Goal: Task Accomplishment & Management: Manage account settings

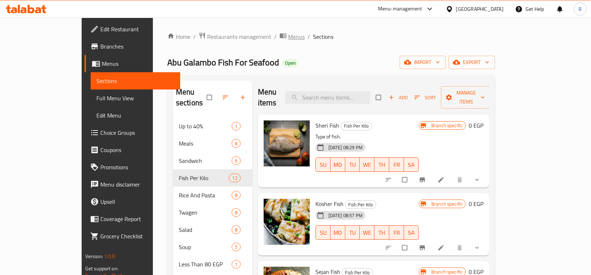
click at [288, 38] on span "Menus" at bounding box center [296, 36] width 17 height 9
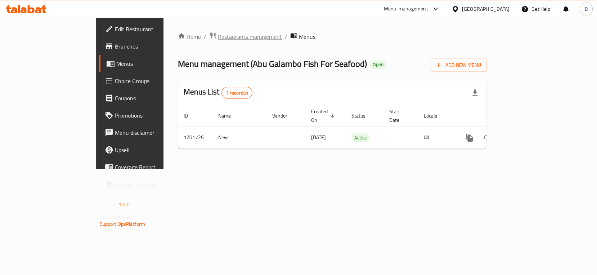
click at [218, 40] on span "Restaurants management" at bounding box center [250, 36] width 64 height 9
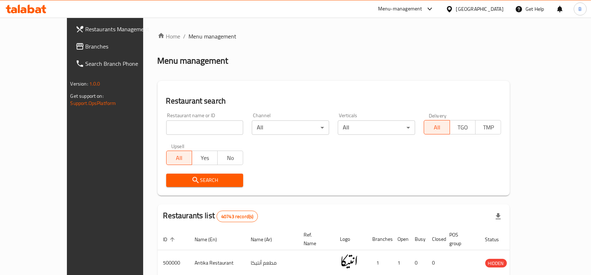
click at [186, 131] on input "search" at bounding box center [204, 128] width 77 height 14
paste input "667063"
type input "667063"
click at [177, 181] on span "Search" at bounding box center [205, 180] width 66 height 9
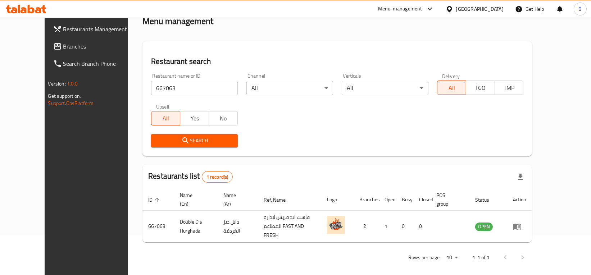
scroll to position [39, 0]
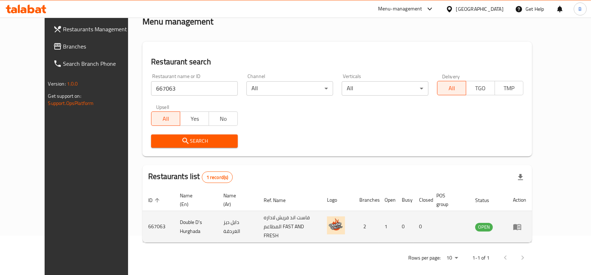
click at [522, 223] on icon "enhanced table" at bounding box center [517, 227] width 9 height 9
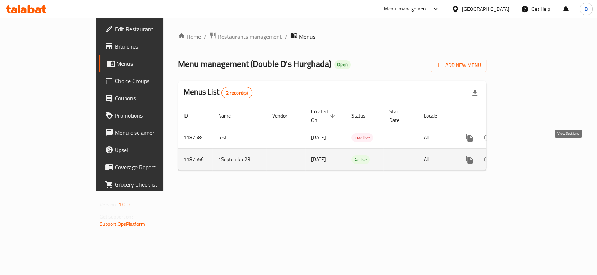
click at [525, 155] on icon "enhanced table" at bounding box center [521, 159] width 9 height 9
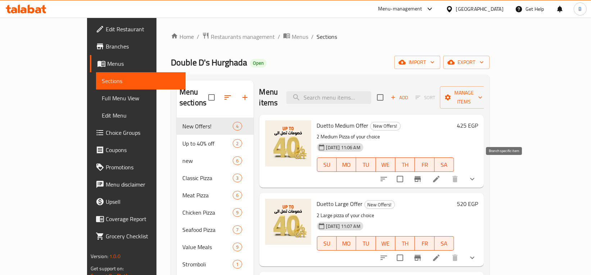
click at [422, 175] on icon "Branch-specific-item" at bounding box center [417, 179] width 9 height 9
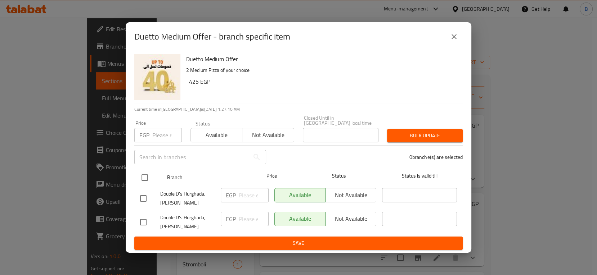
click at [140, 175] on input "checkbox" at bounding box center [144, 177] width 15 height 15
checkbox input "true"
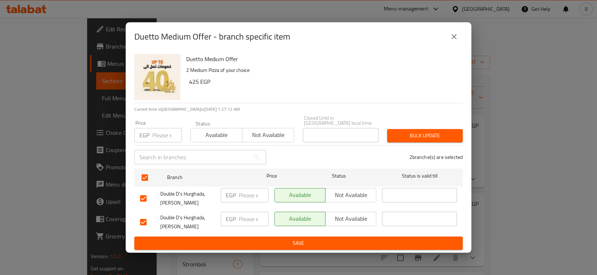
click at [160, 136] on input "number" at bounding box center [167, 135] width 30 height 14
type input "510"
click at [433, 132] on span "Bulk update" at bounding box center [425, 135] width 64 height 9
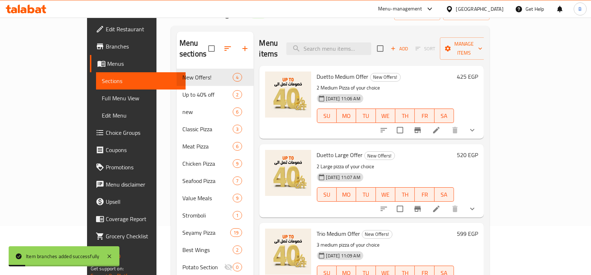
scroll to position [49, 0]
click at [421, 206] on icon "Branch-specific-item" at bounding box center [417, 209] width 6 height 6
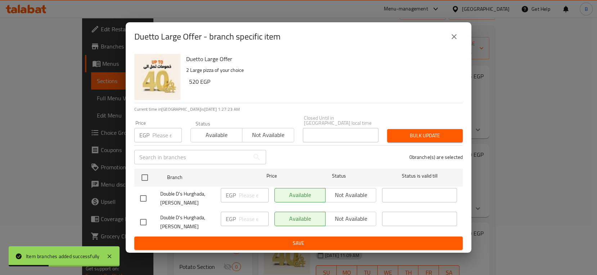
click at [167, 130] on input "number" at bounding box center [167, 135] width 30 height 14
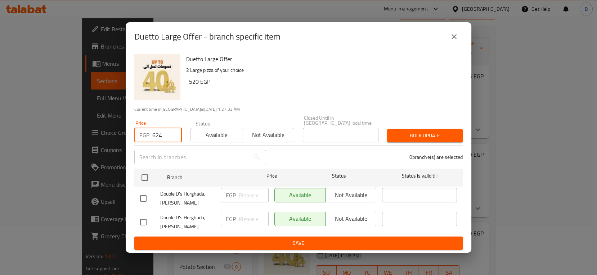
type input "624"
click at [433, 134] on span "Bulk update" at bounding box center [425, 135] width 64 height 9
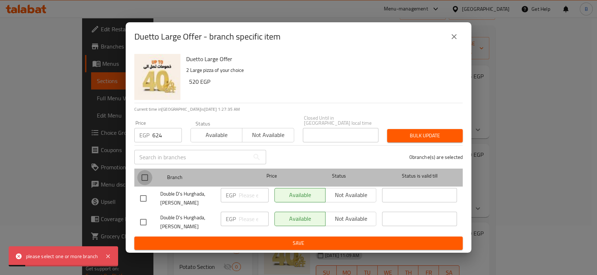
click at [144, 174] on input "checkbox" at bounding box center [144, 177] width 15 height 15
checkbox input "true"
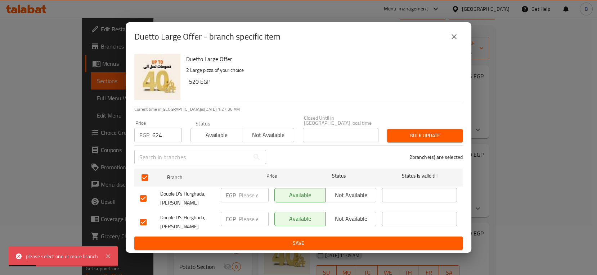
click at [450, 135] on span "Bulk update" at bounding box center [425, 135] width 64 height 9
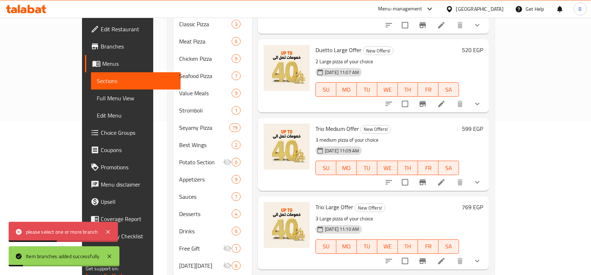
scroll to position [164, 0]
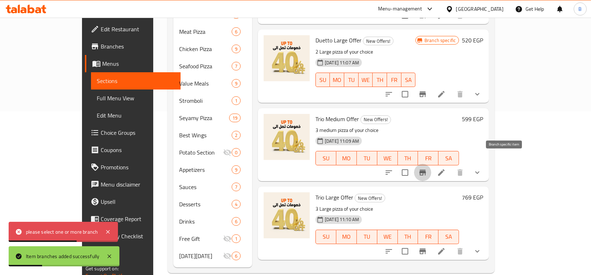
click at [427, 168] on icon "Branch-specific-item" at bounding box center [422, 172] width 9 height 9
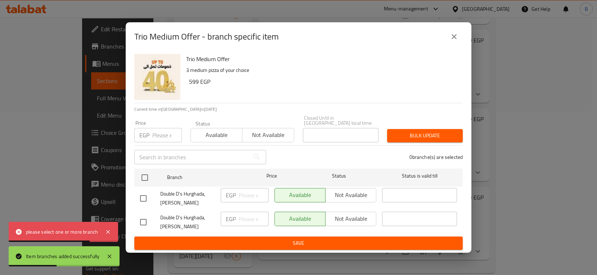
click at [158, 131] on input "number" at bounding box center [167, 135] width 30 height 14
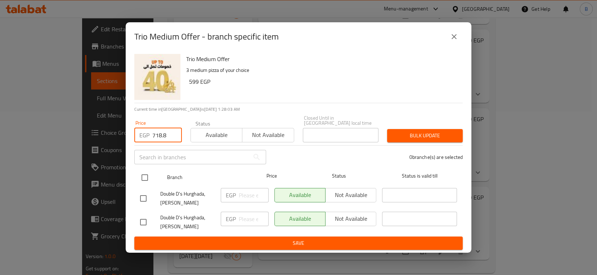
type input "718.8"
click at [146, 176] on input "checkbox" at bounding box center [144, 177] width 15 height 15
checkbox input "true"
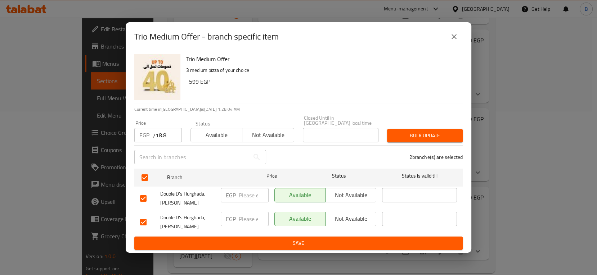
click at [432, 131] on span "Bulk update" at bounding box center [425, 135] width 64 height 9
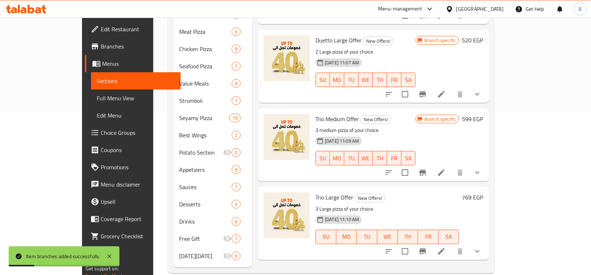
scroll to position [165, 0]
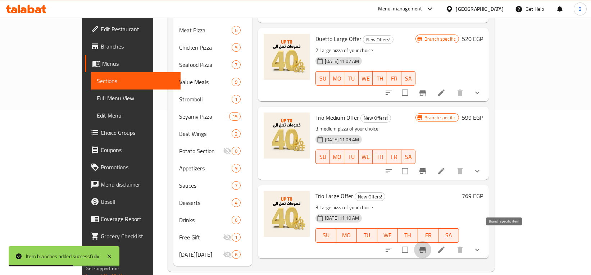
click at [427, 246] on icon "Branch-specific-item" at bounding box center [422, 250] width 9 height 9
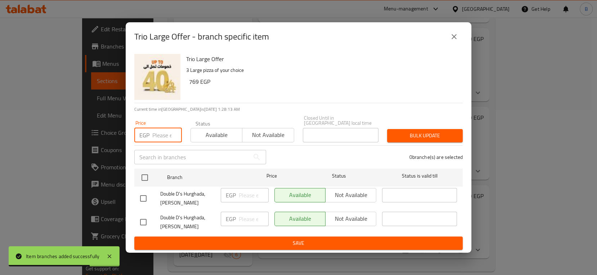
click at [163, 134] on input "number" at bounding box center [167, 135] width 30 height 14
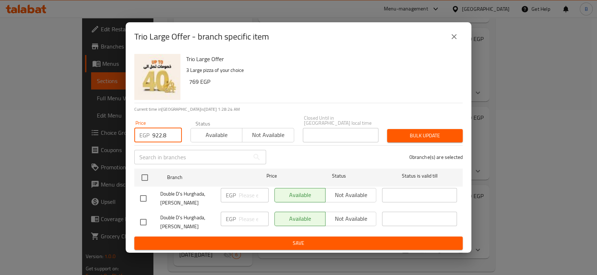
type input "922.8"
click at [424, 137] on span "Bulk update" at bounding box center [425, 135] width 64 height 9
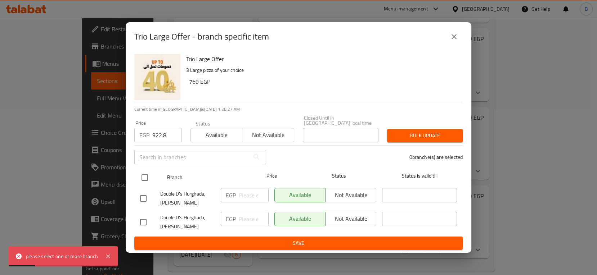
click at [145, 170] on input "checkbox" at bounding box center [144, 177] width 15 height 15
checkbox input "true"
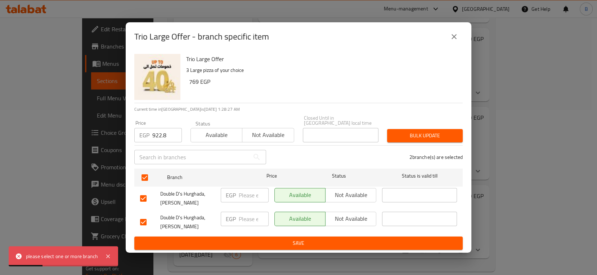
click at [441, 135] on span "Bulk update" at bounding box center [425, 135] width 64 height 9
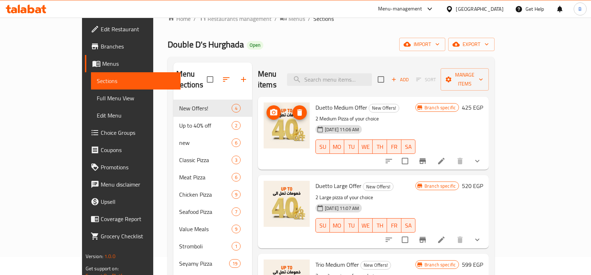
scroll to position [18, 0]
click at [426, 158] on icon "Branch-specific-item" at bounding box center [423, 161] width 6 height 6
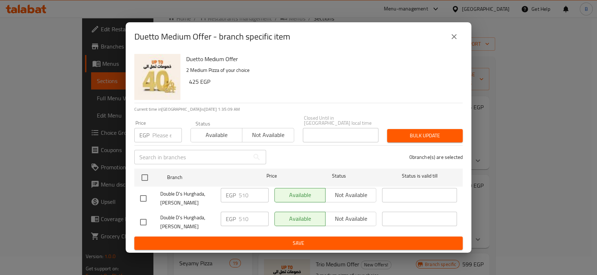
click at [163, 130] on input "number" at bounding box center [167, 135] width 30 height 14
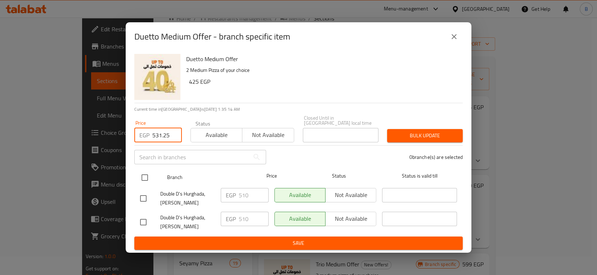
type input "531.25"
click at [143, 174] on input "checkbox" at bounding box center [144, 177] width 15 height 15
checkbox input "true"
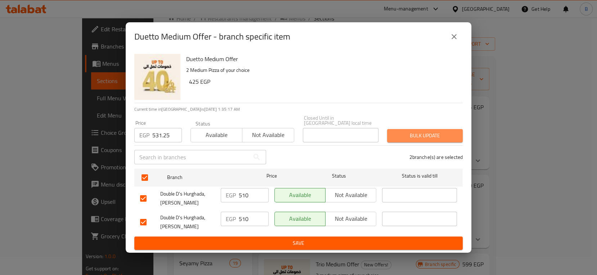
click at [437, 132] on span "Bulk update" at bounding box center [425, 135] width 64 height 9
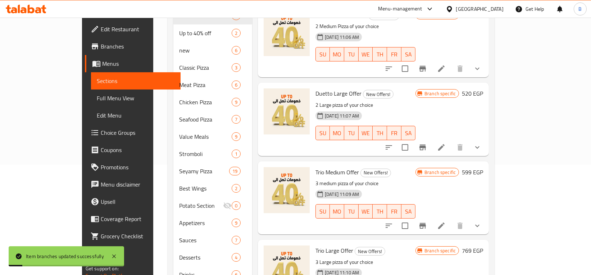
scroll to position [111, 0]
click at [426, 144] on icon "Branch-specific-item" at bounding box center [423, 147] width 6 height 6
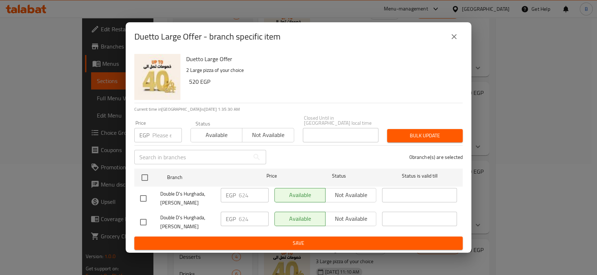
click at [163, 132] on input "number" at bounding box center [167, 135] width 30 height 14
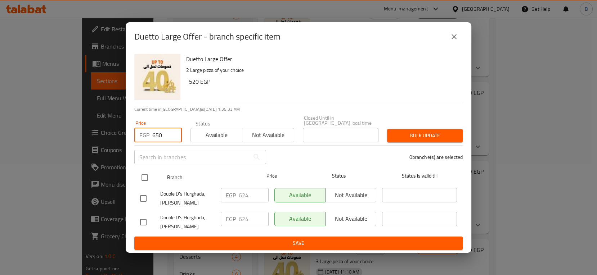
type input "650"
click at [146, 176] on input "checkbox" at bounding box center [144, 177] width 15 height 15
checkbox input "true"
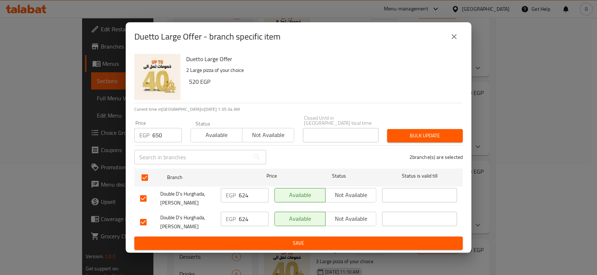
click at [433, 131] on span "Bulk update" at bounding box center [425, 135] width 64 height 9
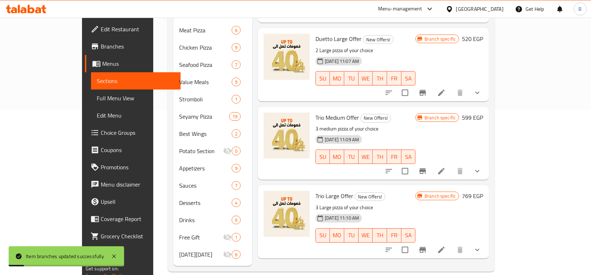
scroll to position [165, 0]
click at [426, 169] on icon "Branch-specific-item" at bounding box center [423, 172] width 6 height 6
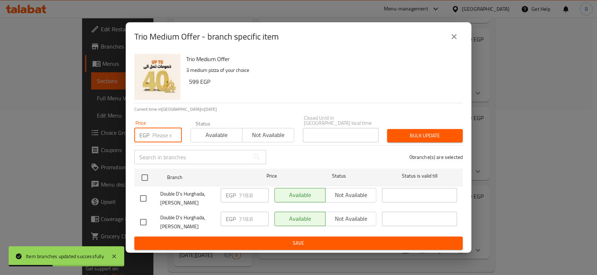
click at [154, 131] on input "number" at bounding box center [167, 135] width 30 height 14
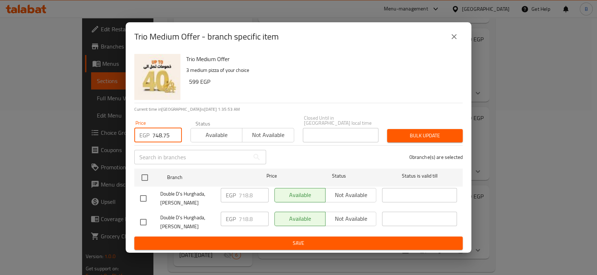
type input "748.75"
click at [446, 131] on span "Bulk update" at bounding box center [425, 135] width 64 height 9
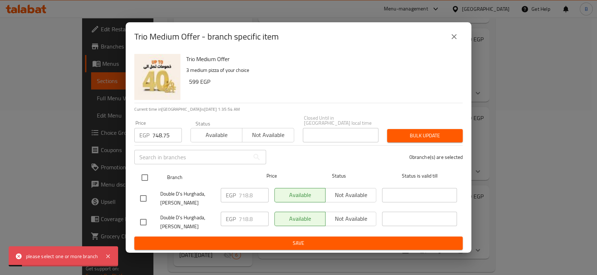
click at [146, 173] on input "checkbox" at bounding box center [144, 177] width 15 height 15
checkbox input "true"
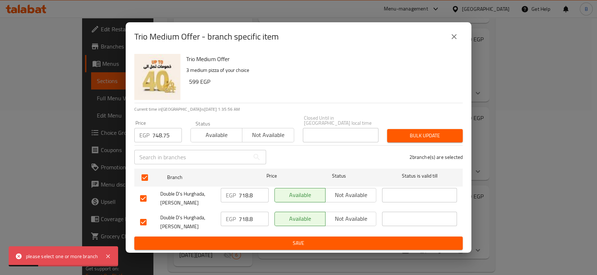
click at [441, 131] on span "Bulk update" at bounding box center [425, 135] width 64 height 9
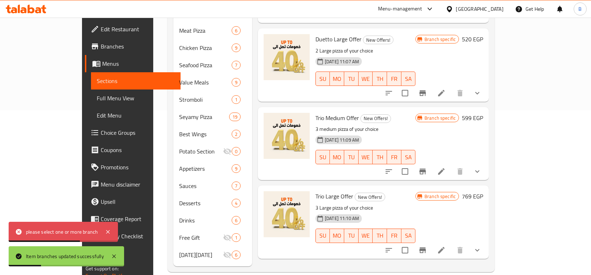
scroll to position [165, 0]
click at [427, 246] on icon "Branch-specific-item" at bounding box center [422, 250] width 9 height 9
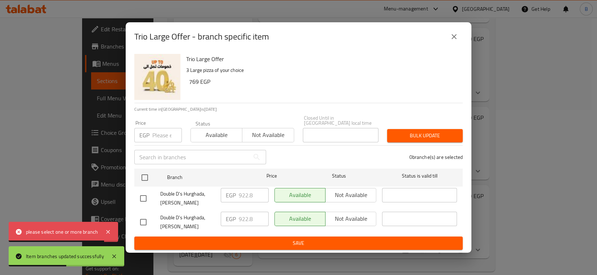
click at [163, 132] on input "number" at bounding box center [167, 135] width 30 height 14
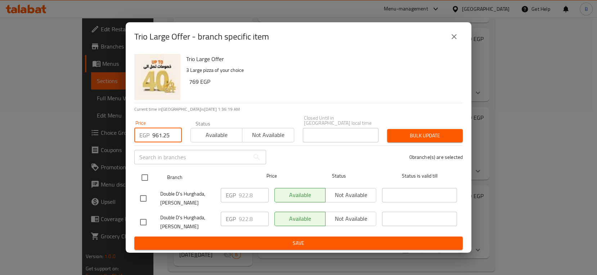
type input "961.25"
click at [144, 176] on input "checkbox" at bounding box center [144, 177] width 15 height 15
checkbox input "true"
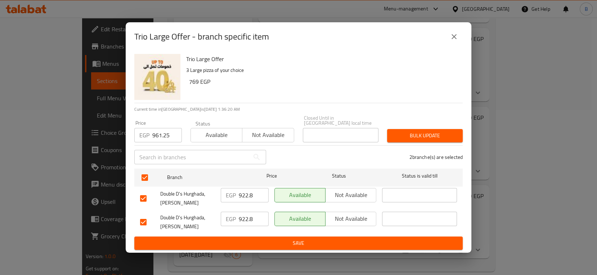
click at [422, 132] on span "Bulk update" at bounding box center [425, 135] width 64 height 9
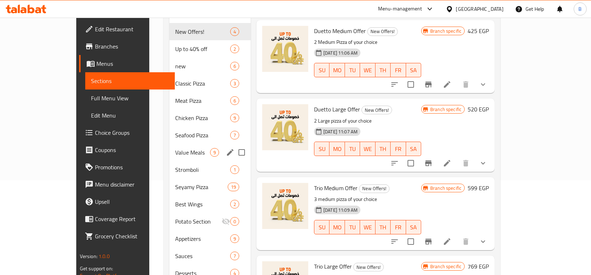
scroll to position [100, 0]
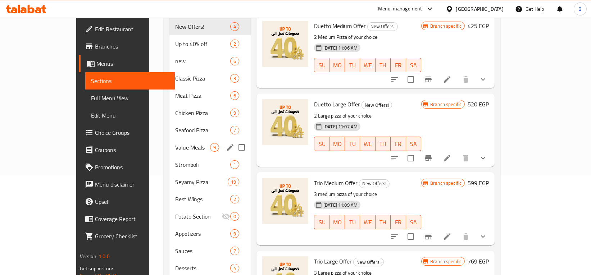
click at [175, 143] on span "Value Meals" at bounding box center [192, 147] width 35 height 9
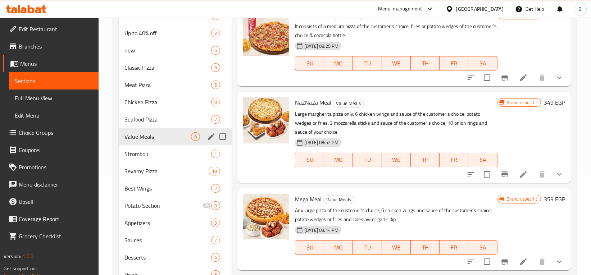
click at [210, 134] on icon "edit" at bounding box center [211, 136] width 9 height 9
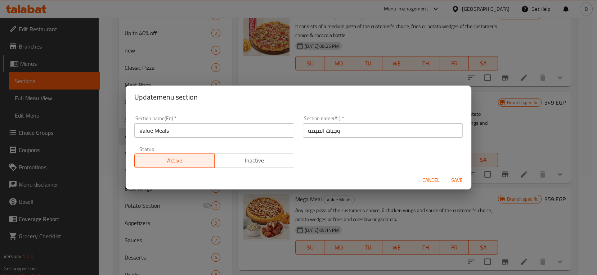
click at [432, 177] on span "Cancel" at bounding box center [430, 180] width 17 height 9
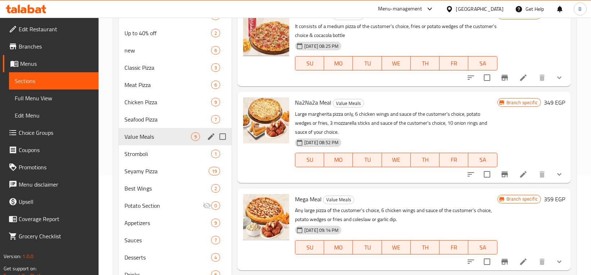
click at [219, 136] on input "Menu sections" at bounding box center [222, 136] width 15 height 15
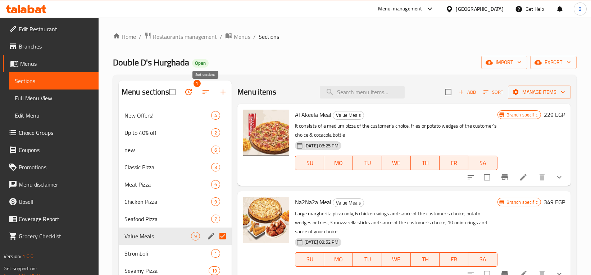
click at [203, 90] on icon "button" at bounding box center [205, 92] width 9 height 9
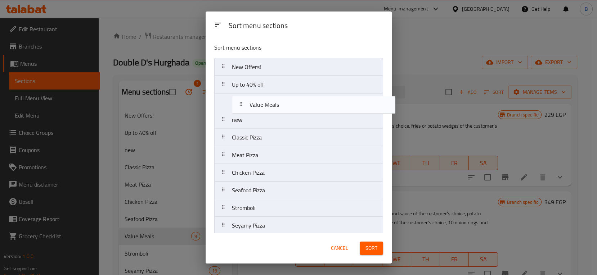
drag, startPoint x: 230, startPoint y: 197, endPoint x: 248, endPoint y: 110, distance: 89.2
click at [248, 110] on nav "New Offers! Up to 40% off new Classic Pizza Meat Pizza Chicken Pizza Seafood Pi…" at bounding box center [298, 217] width 169 height 318
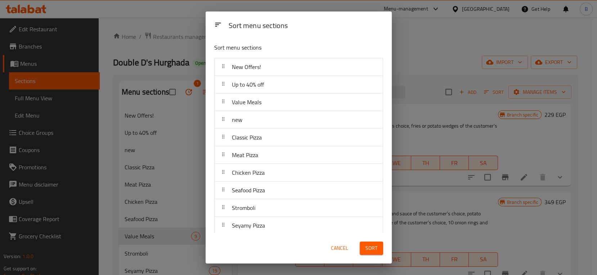
click at [371, 250] on span "Sort" at bounding box center [371, 248] width 12 height 9
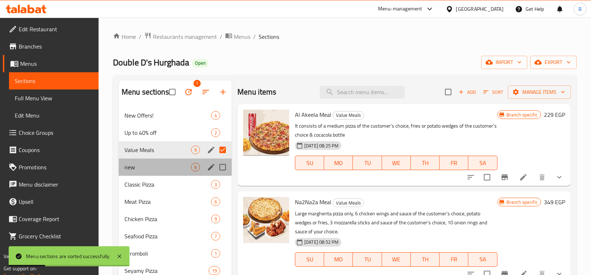
click at [168, 159] on div "new 6" at bounding box center [175, 167] width 113 height 17
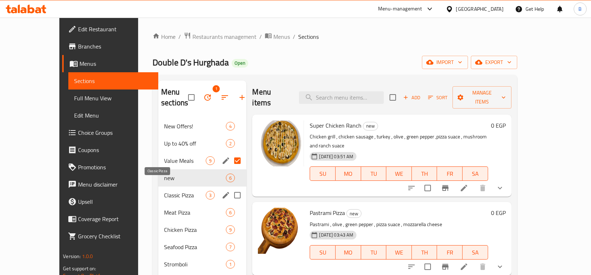
click at [164, 191] on span "Classic Pizza" at bounding box center [185, 195] width 42 height 9
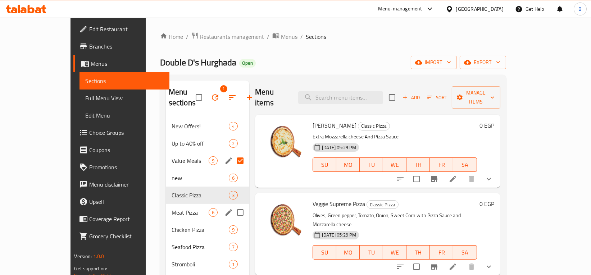
click at [166, 204] on div "Meat Pizza 6" at bounding box center [207, 212] width 83 height 17
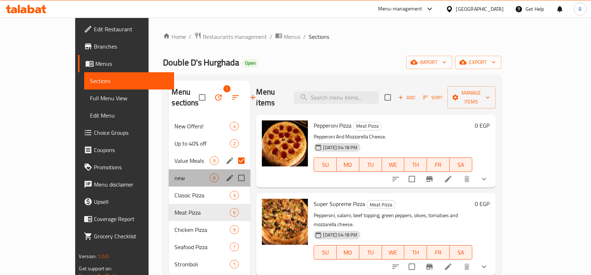
click at [169, 169] on div "new 6" at bounding box center [210, 177] width 82 height 17
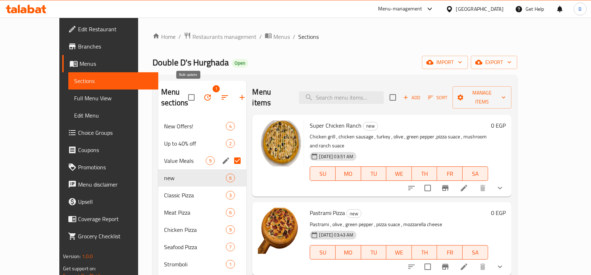
click at [203, 96] on icon "button" at bounding box center [207, 97] width 9 height 9
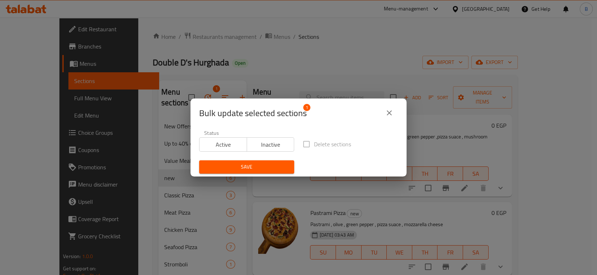
click at [421, 160] on div "Bulk update selected sections 1 Status Active Inactive Delete sections Save" at bounding box center [298, 137] width 597 height 275
click at [395, 118] on button "close" at bounding box center [388, 112] width 17 height 17
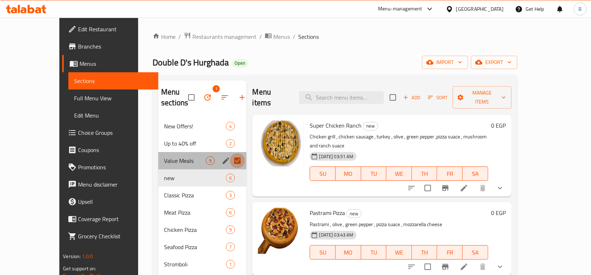
click at [230, 153] on input "Menu sections" at bounding box center [237, 160] width 15 height 15
checkbox input "false"
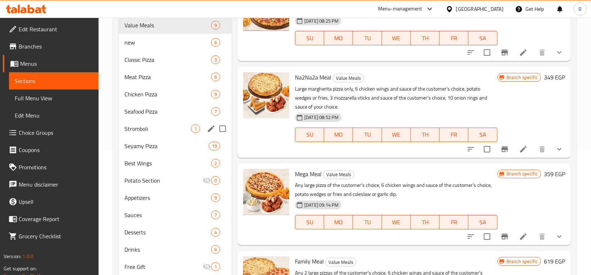
scroll to position [53, 0]
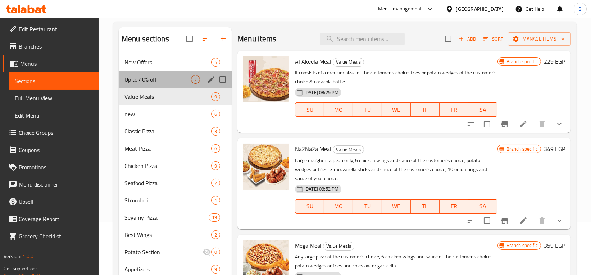
click at [151, 73] on div "Up to 40% off 2" at bounding box center [175, 79] width 113 height 17
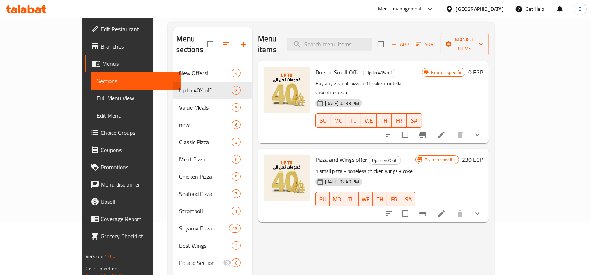
click at [284, 217] on div "Menu items Add Sort Manage items Duetto Small Offer Up to 40% off Buy any 2 sma…" at bounding box center [370, 202] width 237 height 351
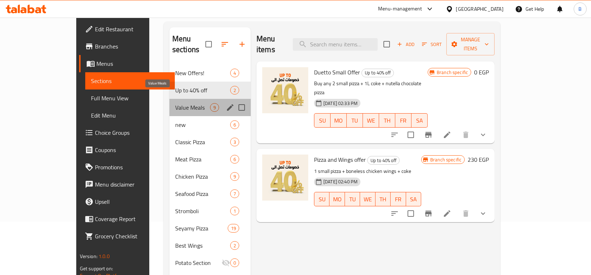
click at [175, 103] on span "Value Meals" at bounding box center [192, 107] width 35 height 9
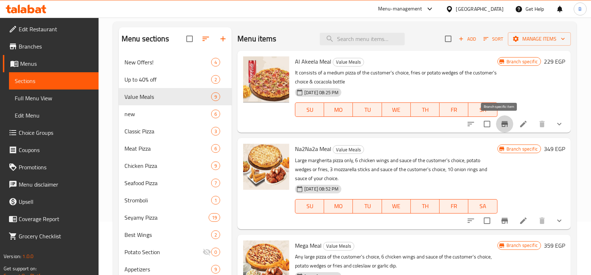
click at [502, 123] on icon "Branch-specific-item" at bounding box center [505, 124] width 6 height 6
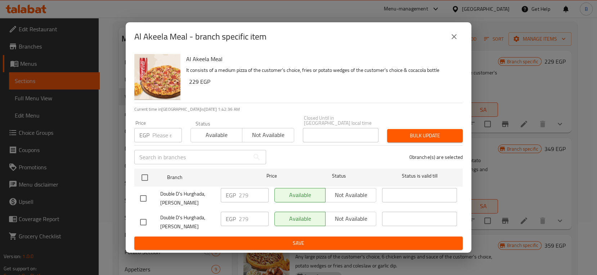
click at [524, 108] on div "Al Akeela Meal - branch specific item Al Akeela Meal It consists of a medium pi…" at bounding box center [298, 137] width 597 height 275
click at [452, 39] on icon "close" at bounding box center [453, 36] width 9 height 9
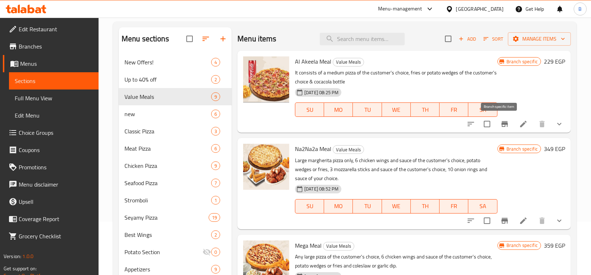
click at [502, 125] on icon "Branch-specific-item" at bounding box center [505, 124] width 6 height 6
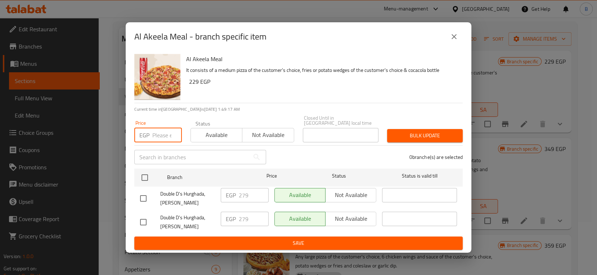
click at [156, 131] on input "number" at bounding box center [167, 135] width 30 height 14
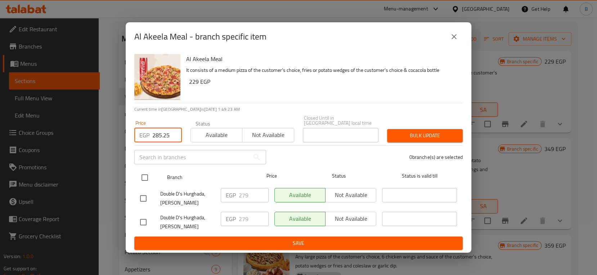
type input "285.25"
click at [150, 177] on input "checkbox" at bounding box center [144, 177] width 15 height 15
checkbox input "true"
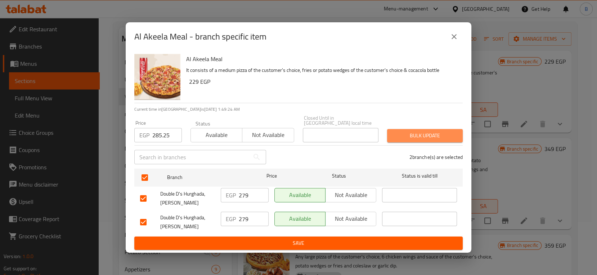
click at [438, 132] on span "Bulk update" at bounding box center [425, 135] width 64 height 9
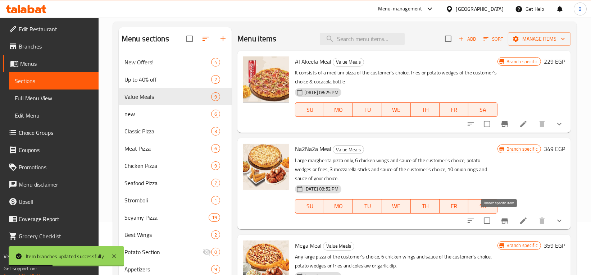
click at [503, 223] on icon "Branch-specific-item" at bounding box center [504, 221] width 9 height 9
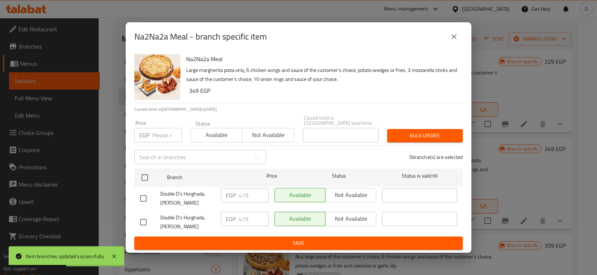
click at [158, 132] on input "number" at bounding box center [167, 135] width 30 height 14
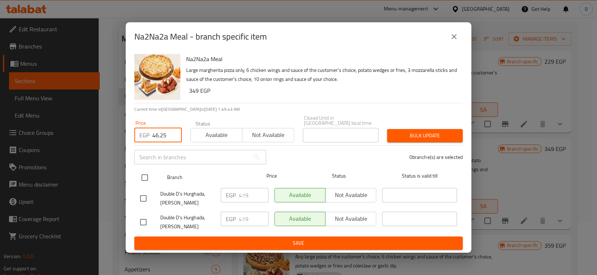
type input "46.25"
click at [142, 174] on input "checkbox" at bounding box center [144, 177] width 15 height 15
checkbox input "true"
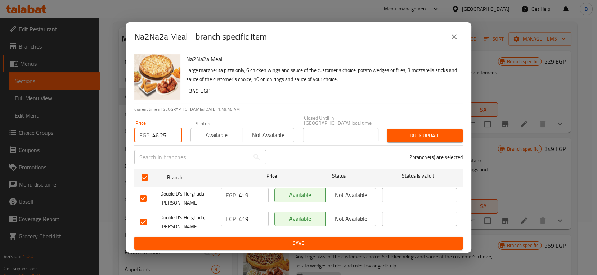
click at [161, 134] on input "46.25" at bounding box center [167, 135] width 30 height 14
type input "436.25"
click at [421, 135] on span "Bulk update" at bounding box center [425, 135] width 64 height 9
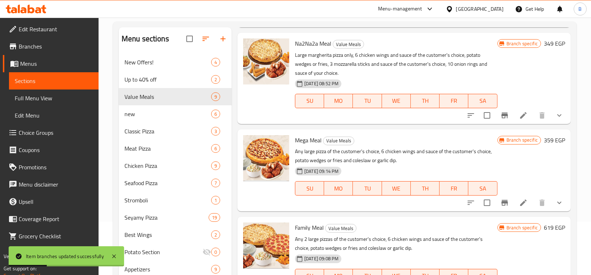
scroll to position [106, 0]
click at [500, 205] on icon "Branch-specific-item" at bounding box center [504, 202] width 9 height 9
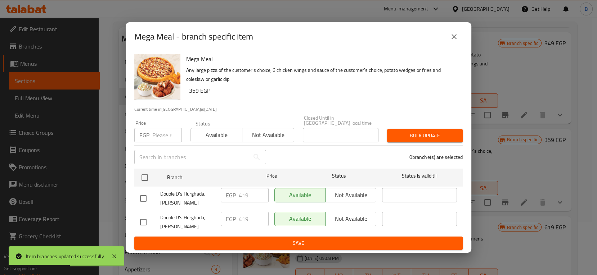
click at [159, 132] on input "number" at bounding box center [167, 135] width 30 height 14
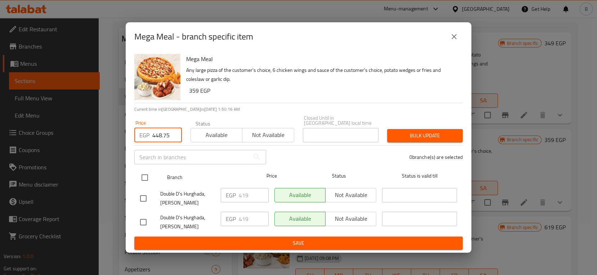
type input "448.75"
click at [145, 175] on input "checkbox" at bounding box center [144, 177] width 15 height 15
checkbox input "true"
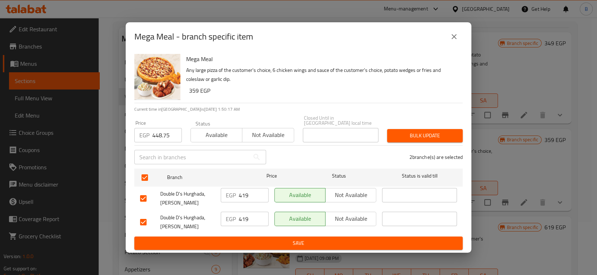
click at [413, 132] on span "Bulk update" at bounding box center [425, 135] width 64 height 9
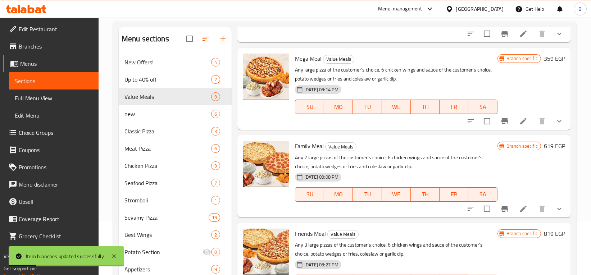
scroll to position [193, 0]
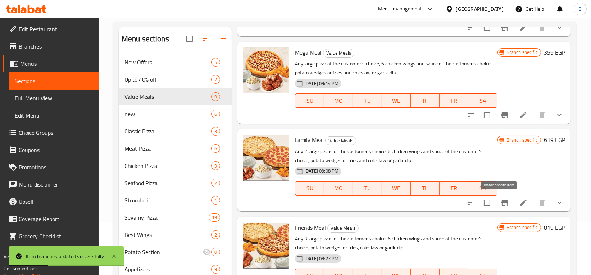
click at [502, 203] on icon "Branch-specific-item" at bounding box center [505, 203] width 6 height 6
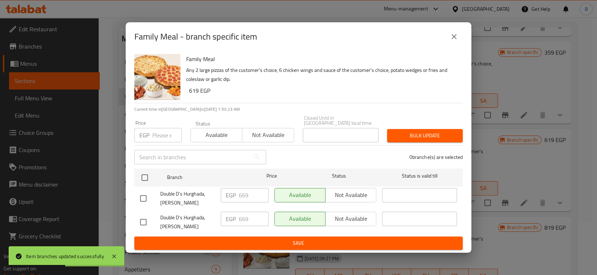
click at [158, 133] on input "number" at bounding box center [167, 135] width 30 height 14
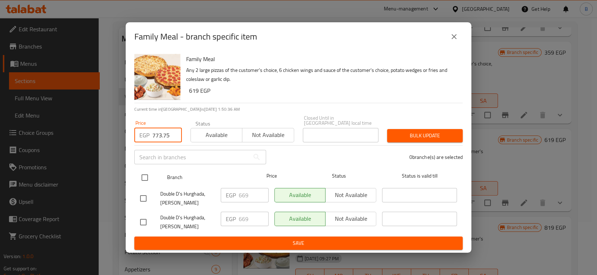
type input "773.75"
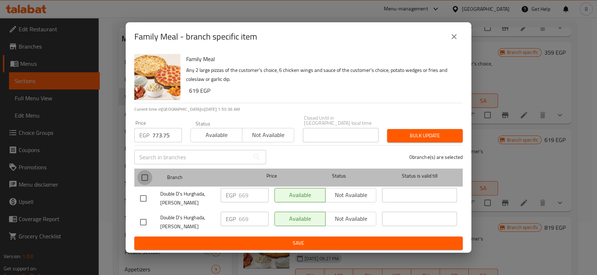
click at [141, 176] on input "checkbox" at bounding box center [144, 177] width 15 height 15
checkbox input "true"
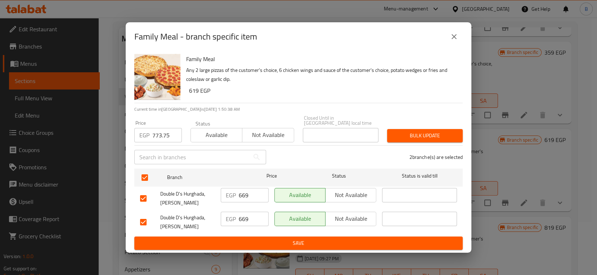
click at [429, 135] on span "Bulk update" at bounding box center [425, 135] width 64 height 9
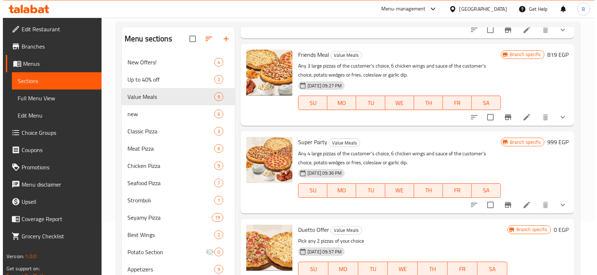
scroll to position [367, 0]
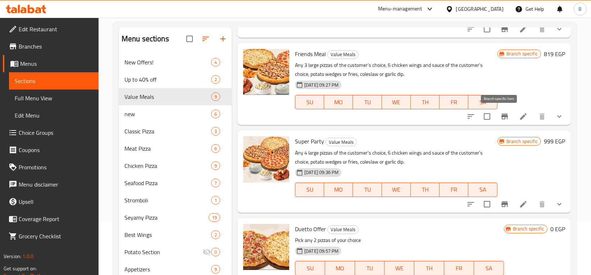
click at [500, 113] on icon "Branch-specific-item" at bounding box center [504, 116] width 9 height 9
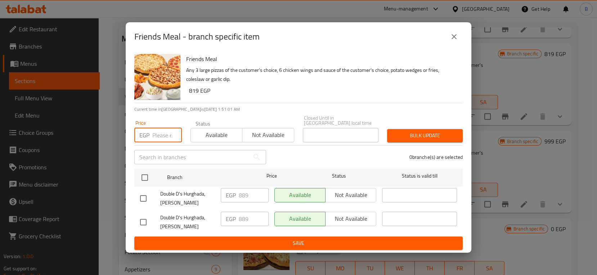
click at [162, 131] on input "number" at bounding box center [167, 135] width 30 height 14
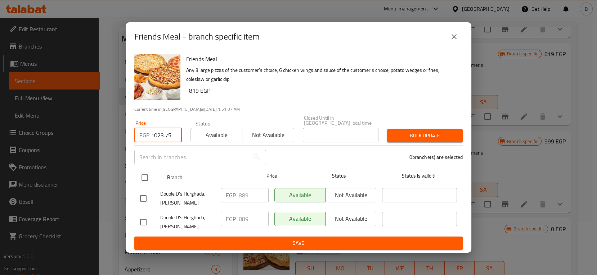
type input "1023.75"
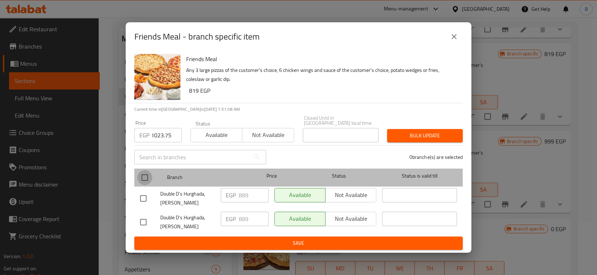
click at [149, 174] on input "checkbox" at bounding box center [144, 177] width 15 height 15
checkbox input "true"
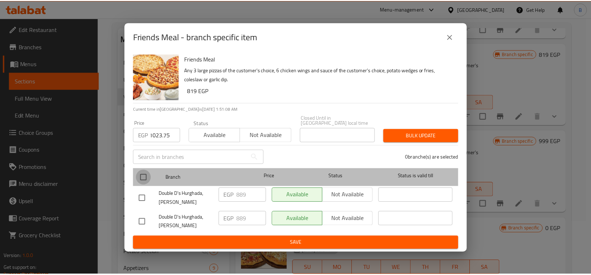
scroll to position [0, 0]
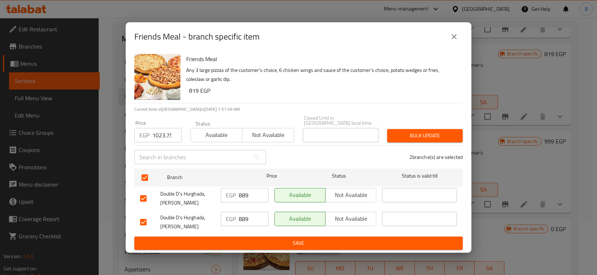
click at [436, 131] on span "Bulk update" at bounding box center [425, 135] width 64 height 9
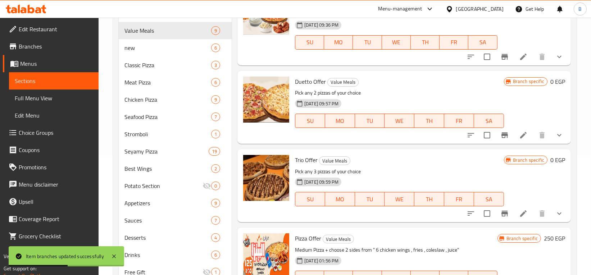
scroll to position [165, 0]
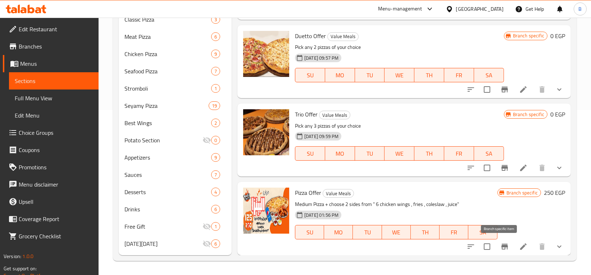
click at [503, 246] on icon "Branch-specific-item" at bounding box center [505, 247] width 6 height 6
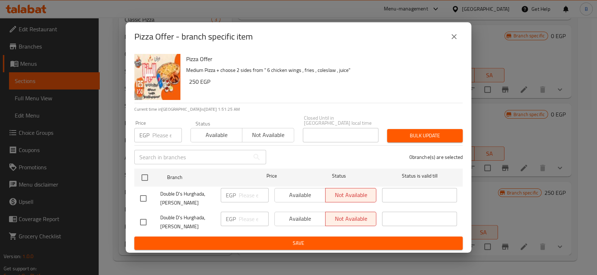
click at [154, 133] on input "number" at bounding box center [167, 135] width 30 height 14
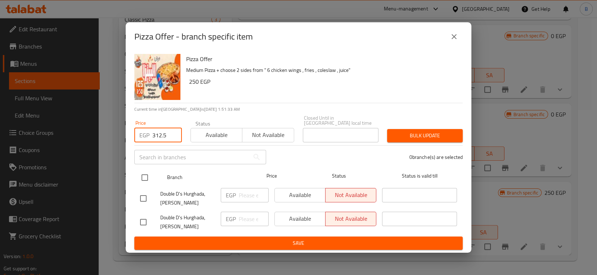
type input "312.5"
click at [149, 177] on input "checkbox" at bounding box center [144, 177] width 15 height 15
checkbox input "true"
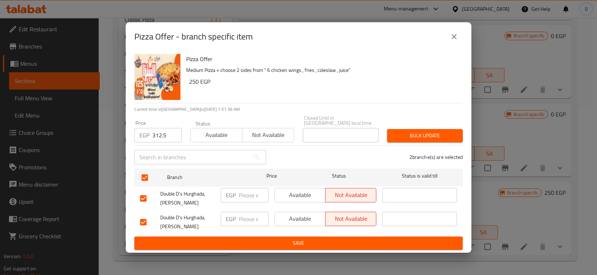
click at [530, 113] on div "Pizza Offer - branch specific item Pizza Offer Medium Pizza + choose 2 sides fr…" at bounding box center [298, 137] width 597 height 275
click at [453, 37] on icon "close" at bounding box center [453, 36] width 9 height 9
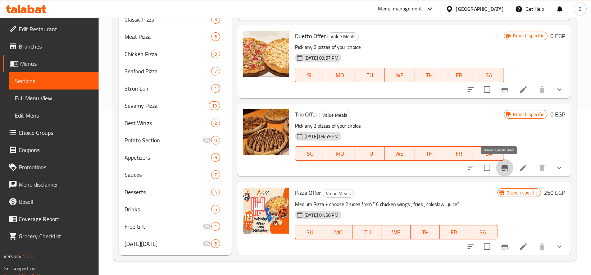
click at [500, 166] on icon "Branch-specific-item" at bounding box center [504, 168] width 9 height 9
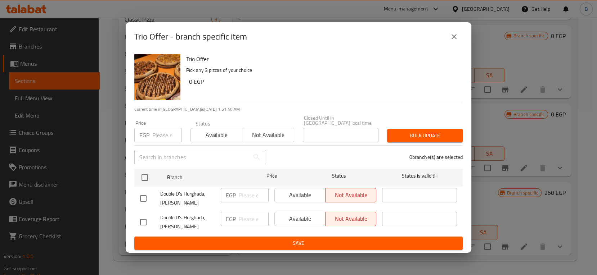
click at [454, 34] on button "close" at bounding box center [453, 36] width 17 height 17
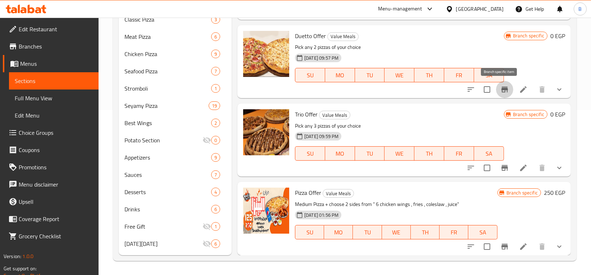
click at [501, 94] on button "Branch-specific-item" at bounding box center [504, 89] width 17 height 17
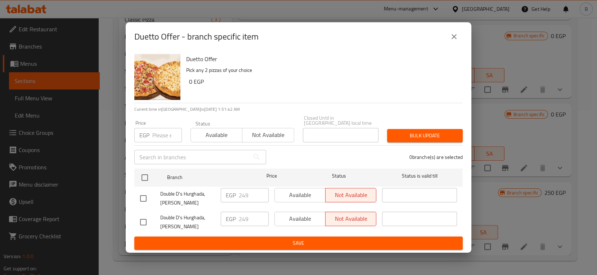
click at [454, 38] on icon "close" at bounding box center [453, 36] width 5 height 5
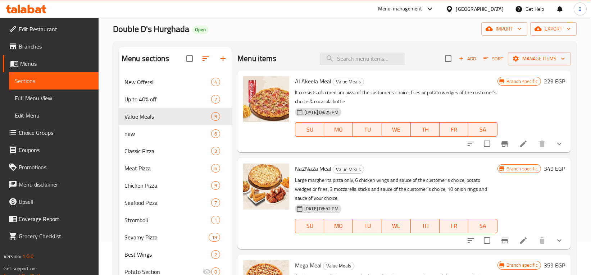
scroll to position [1, 0]
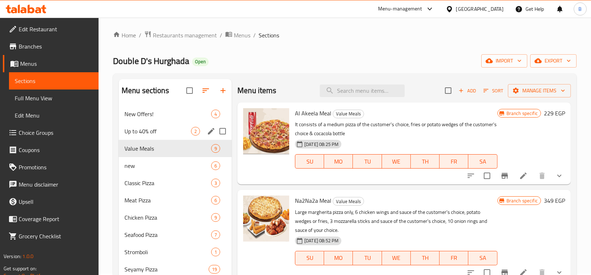
click at [151, 136] on div "Up to 40% off 2" at bounding box center [175, 131] width 113 height 17
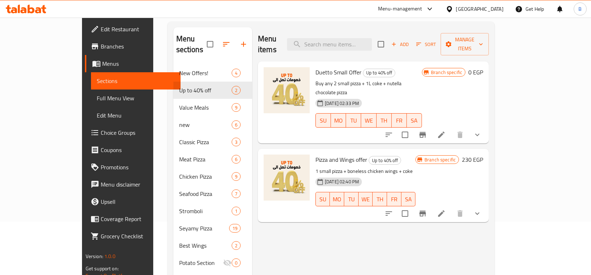
scroll to position [54, 0]
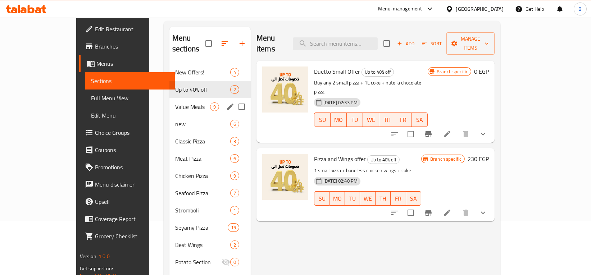
click at [169, 101] on div "Value Meals 9" at bounding box center [209, 106] width 81 height 17
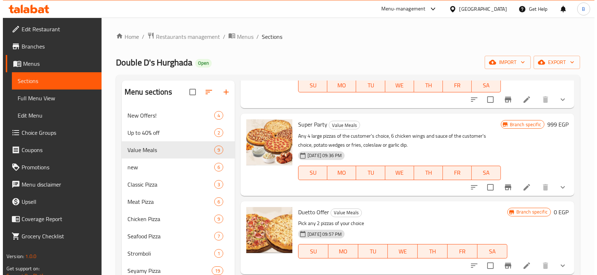
scroll to position [438, 0]
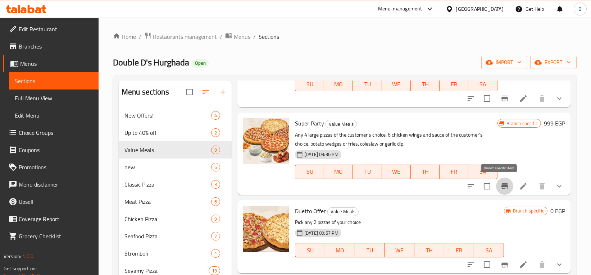
click at [502, 185] on icon "Branch-specific-item" at bounding box center [505, 186] width 6 height 6
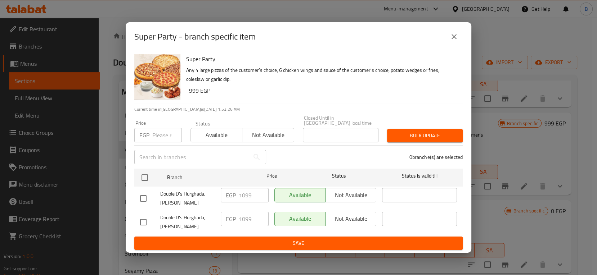
click at [166, 132] on input "number" at bounding box center [167, 135] width 30 height 14
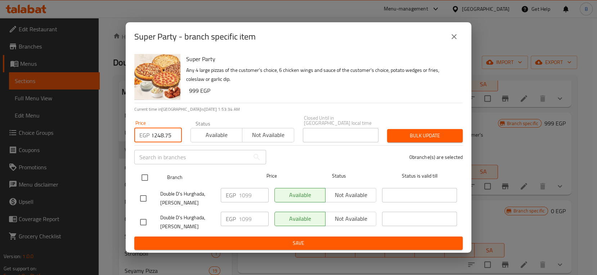
type input "1248.75"
click at [147, 176] on input "checkbox" at bounding box center [144, 177] width 15 height 15
checkbox input "true"
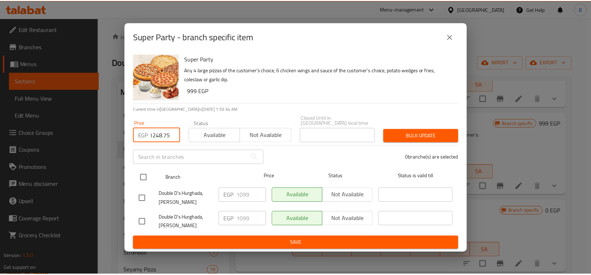
scroll to position [0, 0]
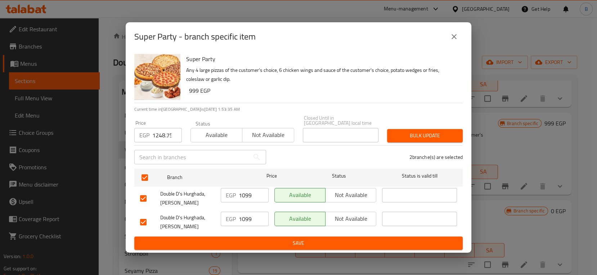
click at [425, 132] on span "Bulk update" at bounding box center [425, 135] width 64 height 9
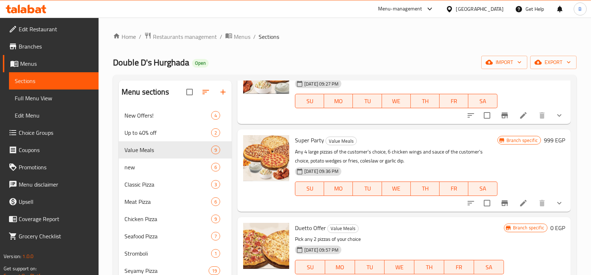
scroll to position [421, 0]
click at [503, 204] on icon "Branch-specific-item" at bounding box center [504, 203] width 9 height 9
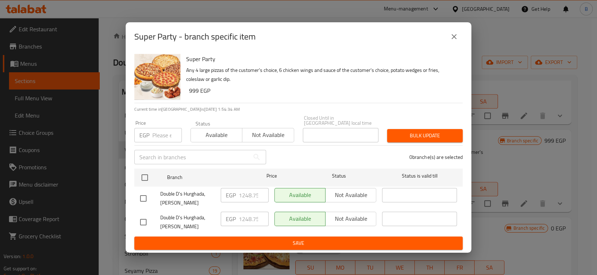
click at [455, 35] on icon "close" at bounding box center [453, 36] width 9 height 9
